Goal: Check status: Check status

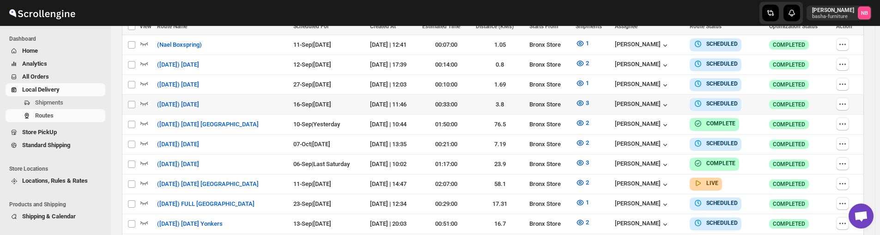
scroll to position [139, 0]
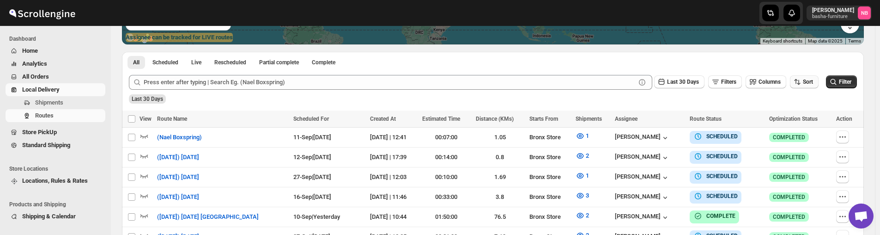
click at [809, 83] on span "Sort" at bounding box center [808, 82] width 10 height 6
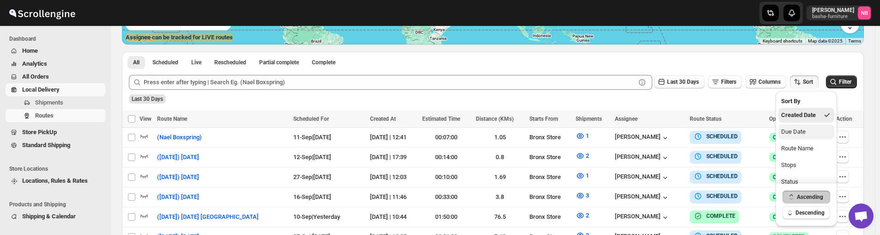
click at [808, 128] on button "Due Date" at bounding box center [806, 131] width 56 height 15
click at [685, 84] on span "Last 30 Days" at bounding box center [683, 82] width 32 height 6
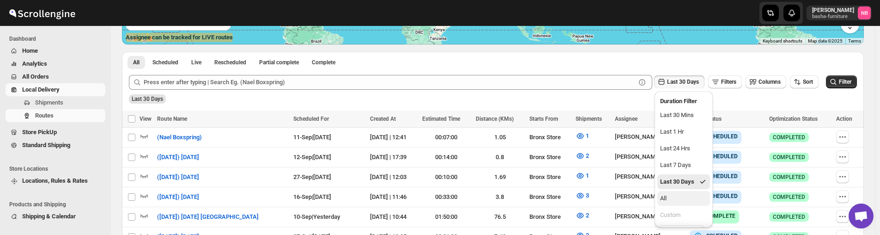
click at [698, 198] on button "All" at bounding box center [683, 198] width 53 height 15
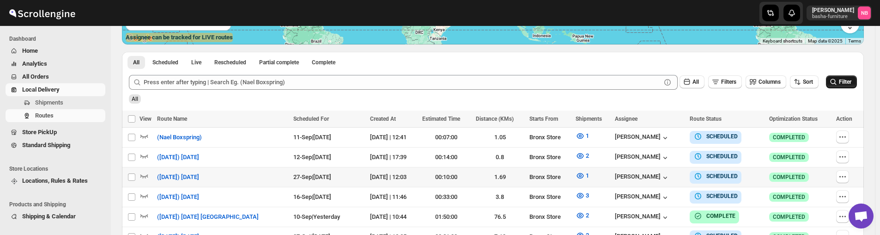
click at [836, 82] on icon "submit" at bounding box center [833, 81] width 9 height 9
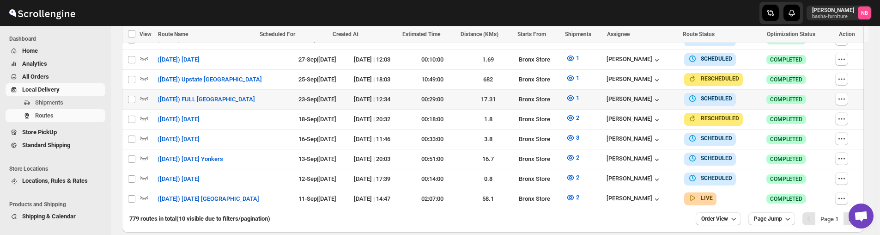
scroll to position [277, 0]
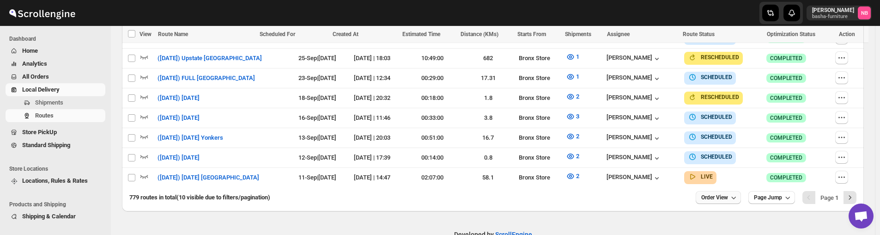
click at [728, 194] on span "Order View" at bounding box center [714, 197] width 27 height 7
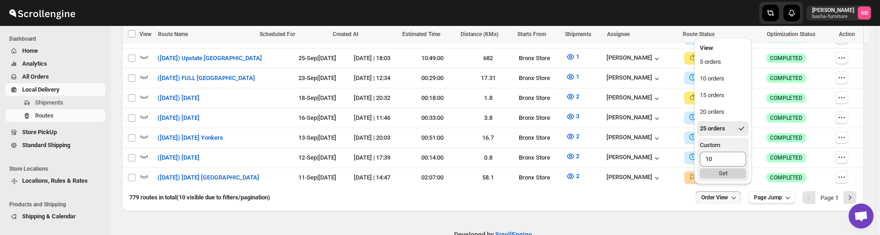
click at [729, 176] on div "Set" at bounding box center [723, 173] width 46 height 10
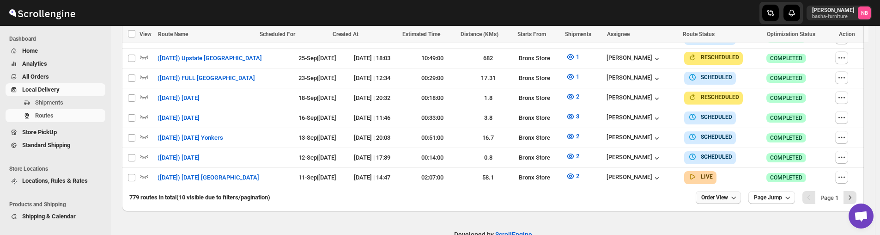
click at [728, 194] on span "Order View" at bounding box center [714, 197] width 27 height 7
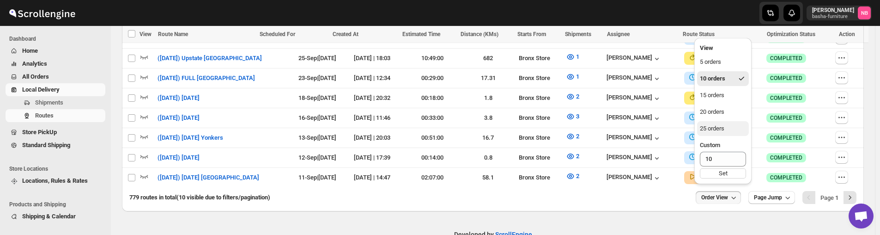
click at [724, 132] on div "25 orders" at bounding box center [712, 128] width 24 height 9
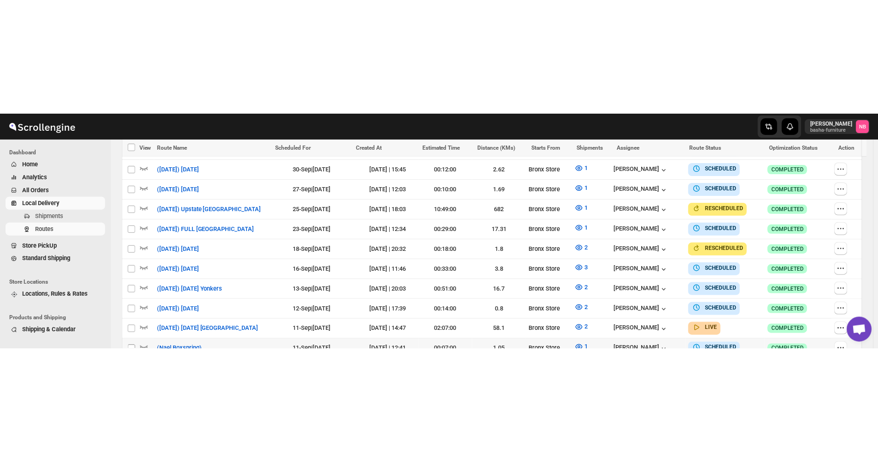
scroll to position [231, 0]
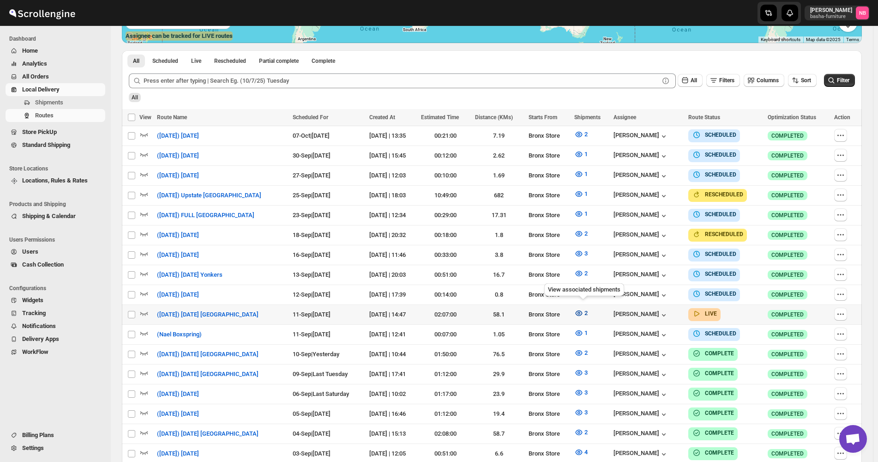
click at [587, 252] on span "2" at bounding box center [586, 312] width 3 height 7
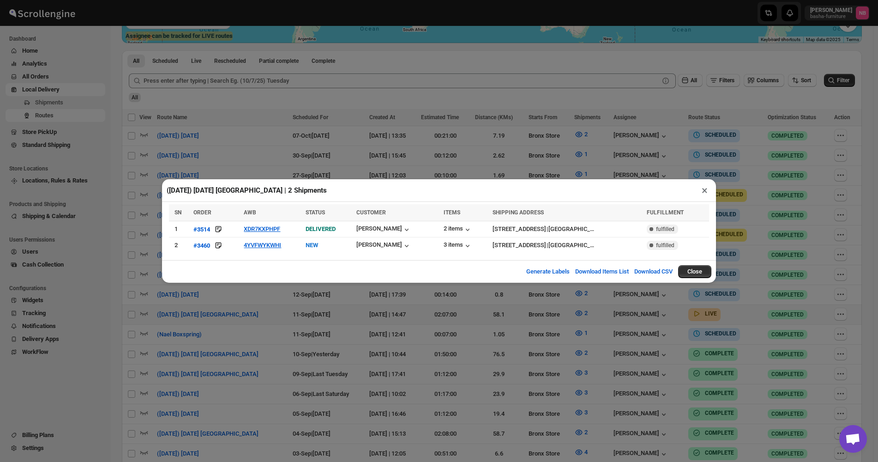
click at [332, 190] on div "([DATE]) [DATE] [GEOGRAPHIC_DATA] | 2 Shipments ×" at bounding box center [439, 190] width 554 height 23
